Goal: Task Accomplishment & Management: Manage account settings

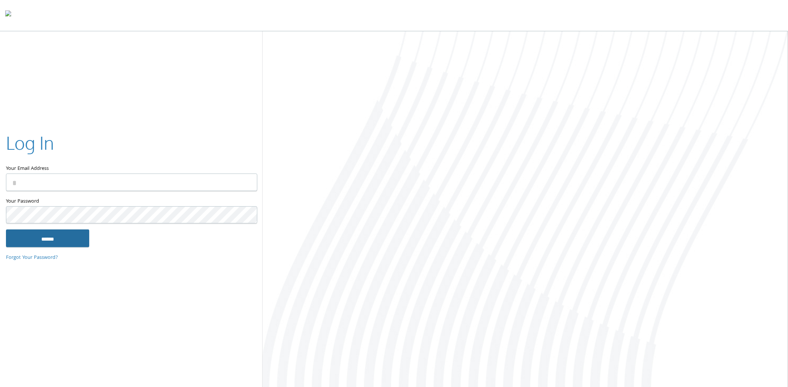
type input "**********"
click at [52, 241] on input "******" at bounding box center [47, 238] width 83 height 18
type input "**********"
click at [45, 239] on input "******" at bounding box center [47, 238] width 83 height 18
